Goal: Use online tool/utility

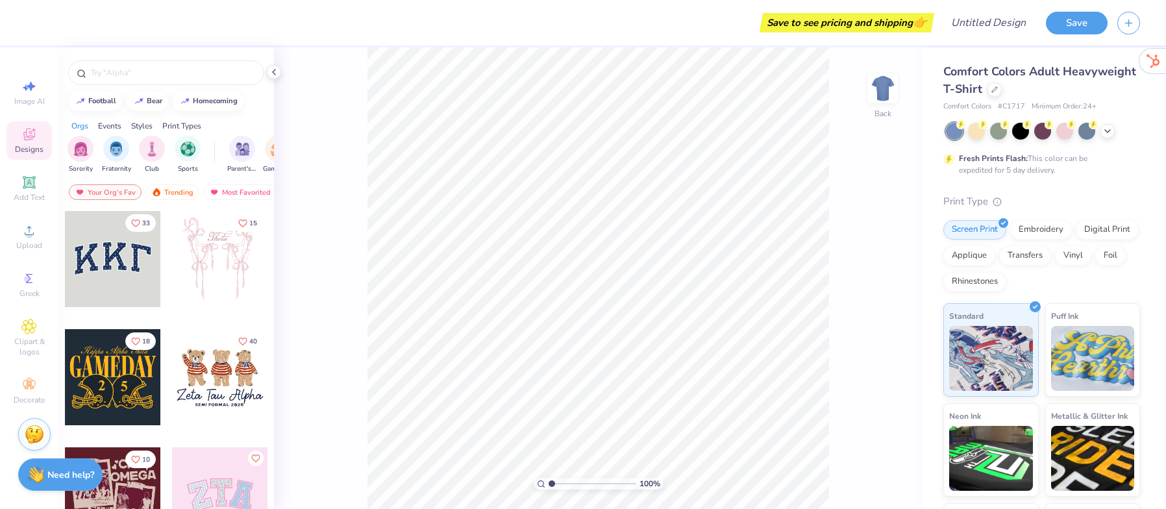
click at [125, 251] on div at bounding box center [113, 259] width 96 height 96
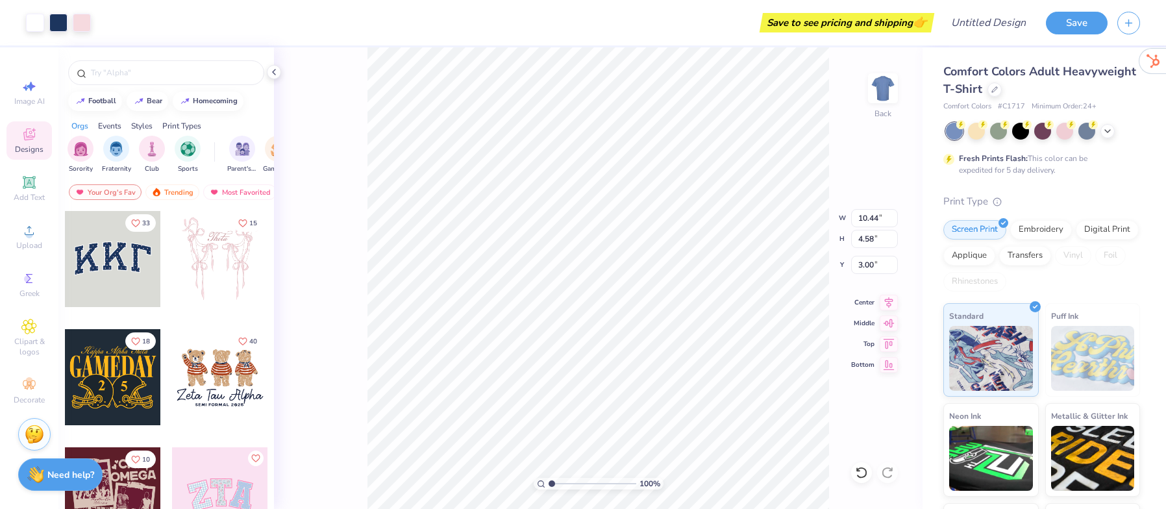
click at [225, 360] on div at bounding box center [220, 377] width 96 height 96
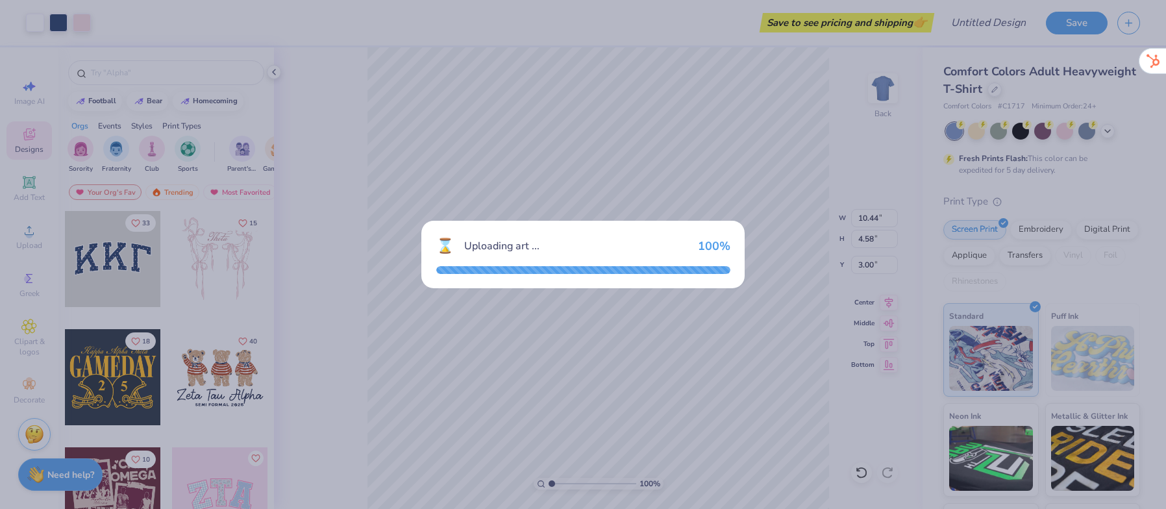
type input "7.64"
type input "5.17"
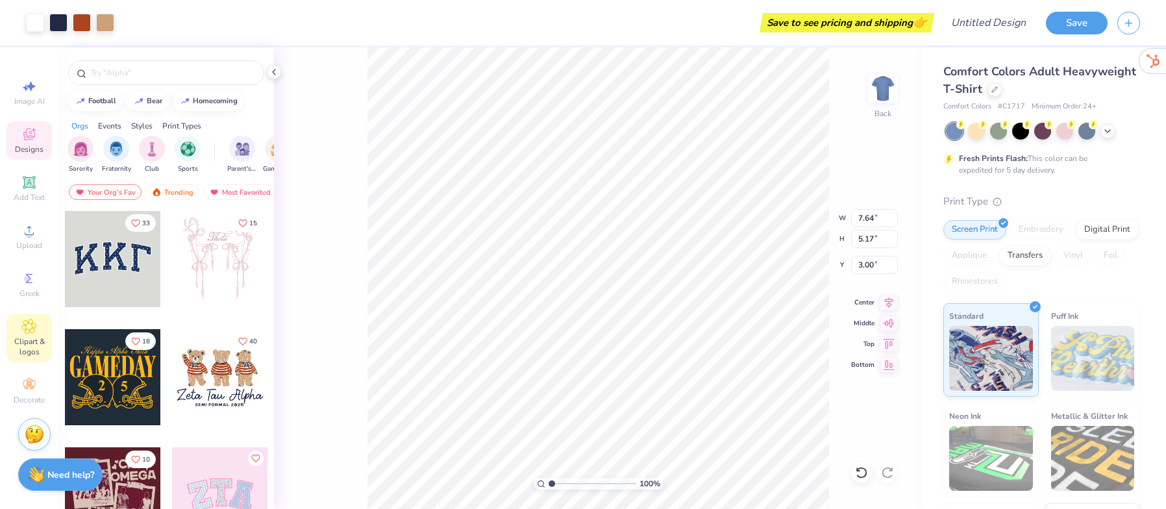
click at [32, 339] on span "Clipart & logos" at bounding box center [28, 346] width 45 height 21
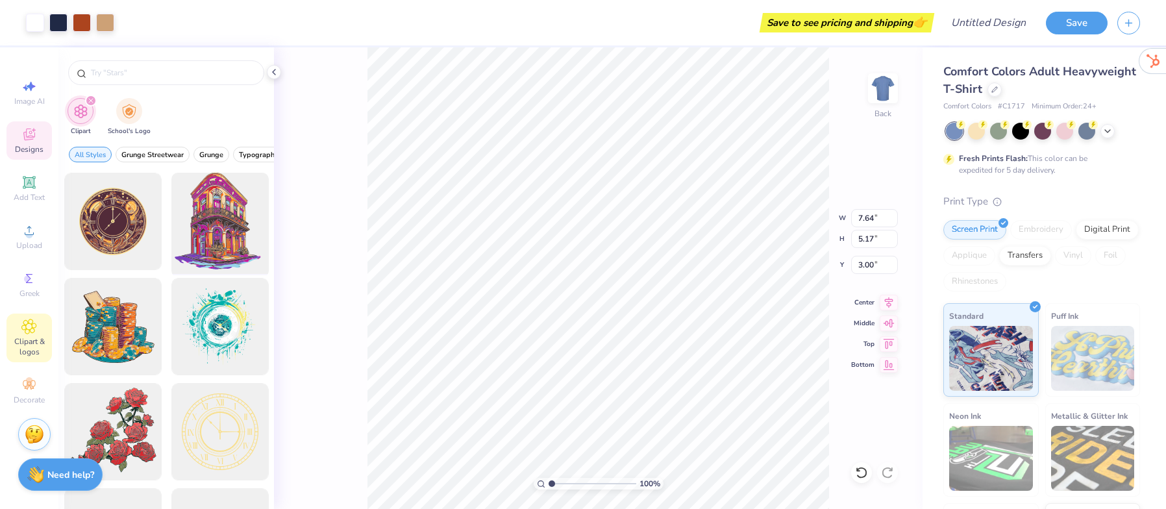
click at [219, 217] on div at bounding box center [219, 221] width 107 height 107
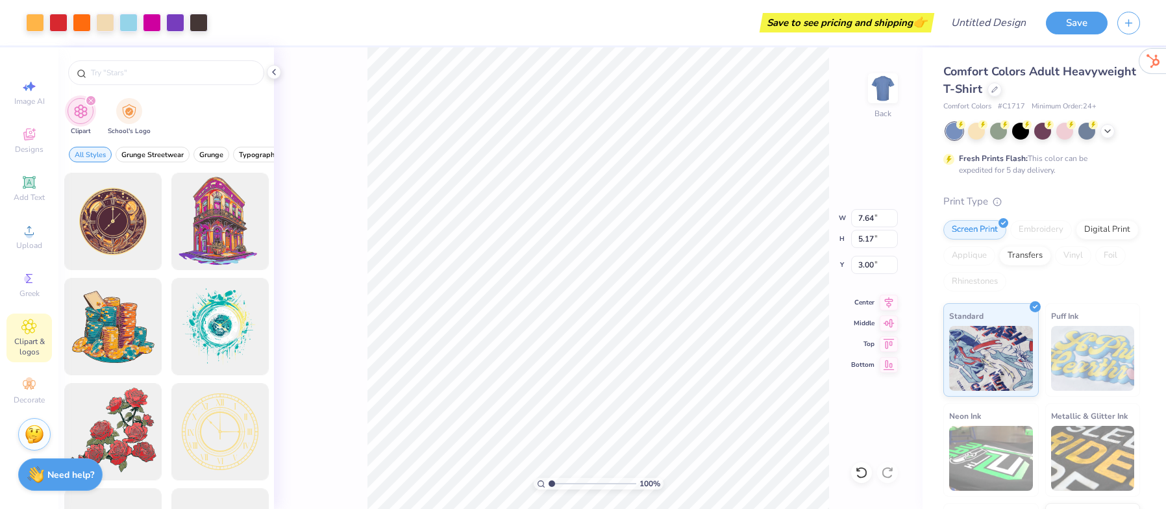
type input "14.17"
type input "15.98"
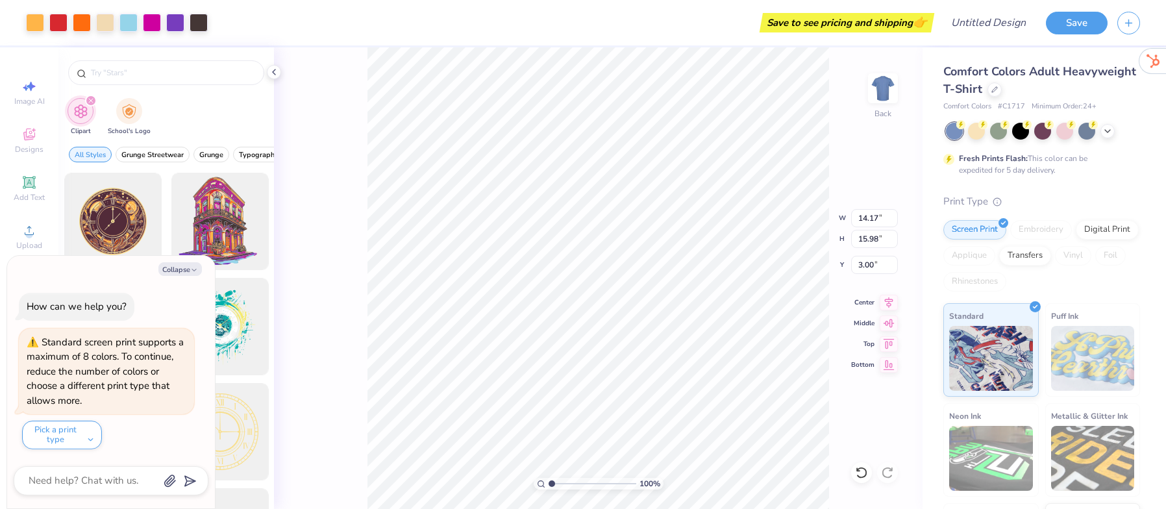
type textarea "x"
type input "10.44"
type input "4.58"
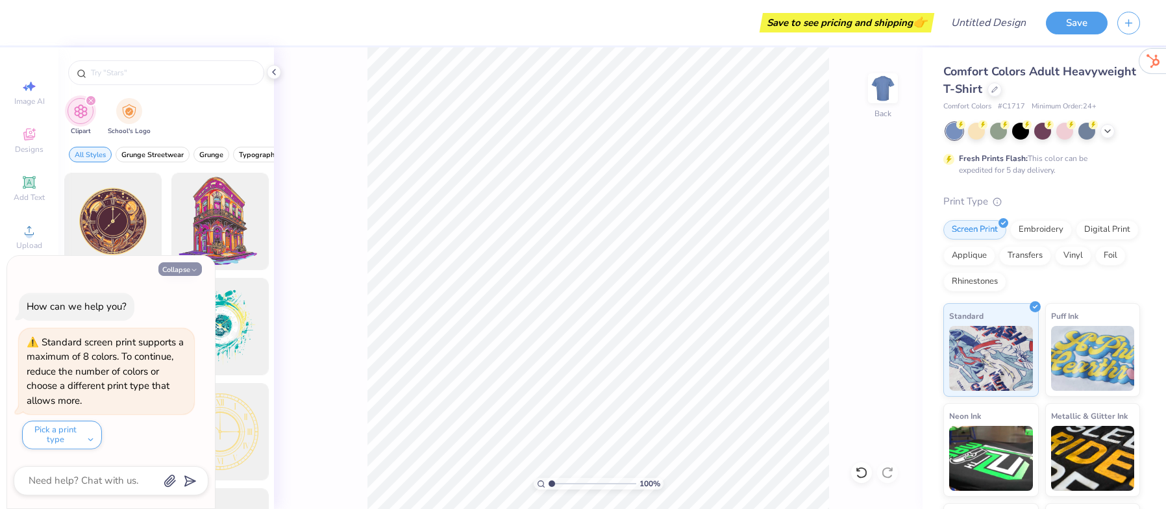
click at [181, 270] on button "Collapse" at bounding box center [179, 269] width 43 height 14
type textarea "x"
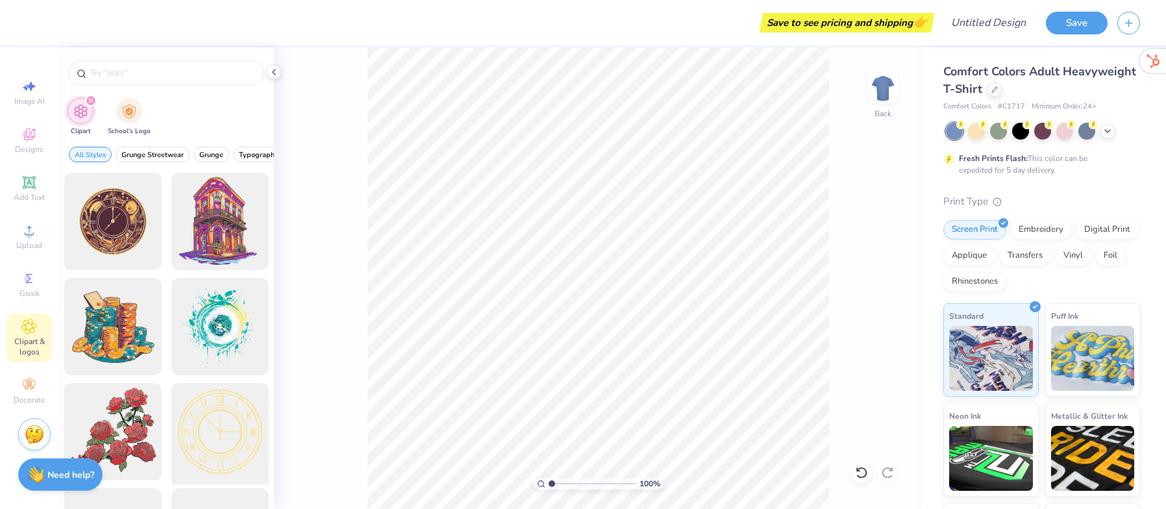
scroll to position [451, 0]
